Goal: Transaction & Acquisition: Purchase product/service

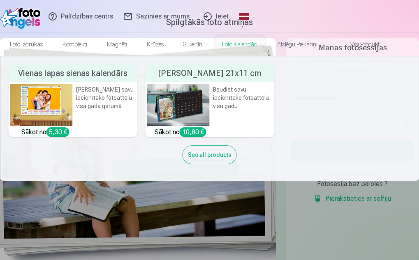
click at [193, 90] on img at bounding box center [178, 105] width 63 height 42
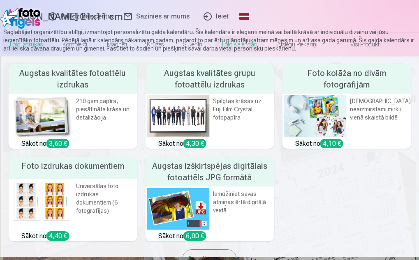
click at [37, 45] on link "Foto izdrukas" at bounding box center [26, 44] width 53 height 23
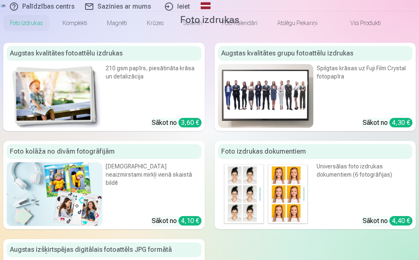
scroll to position [123, 0]
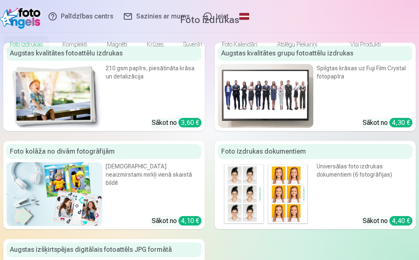
scroll to position [82, 0]
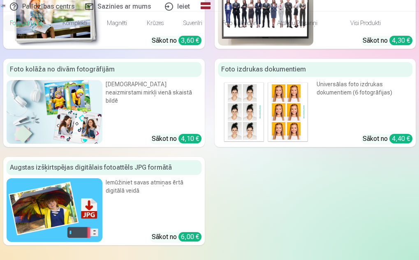
click at [237, 46] on img at bounding box center [266, 14] width 96 height 64
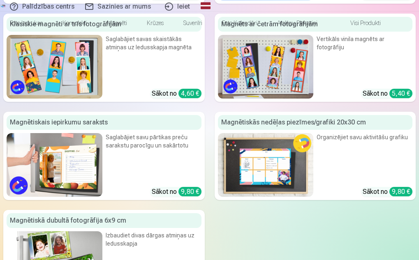
scroll to position [1356, 0]
